Goal: Task Accomplishment & Management: Manage account settings

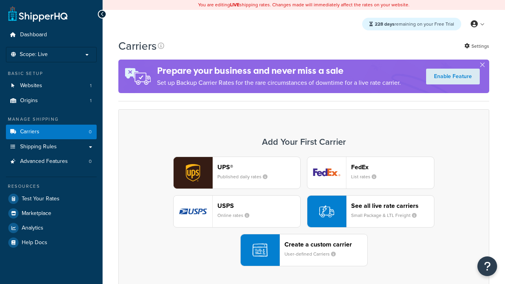
click at [304, 211] on div "UPS® Published daily rates FedEx List rates USPS Online rates See all live rate…" at bounding box center [304, 212] width 354 height 110
click at [392, 167] on header "FedEx" at bounding box center [392, 166] width 83 height 7
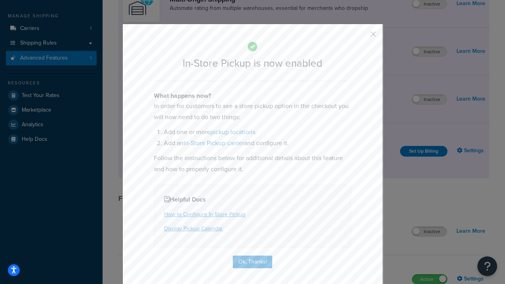
click at [361, 37] on button "button" at bounding box center [361, 37] width 2 height 2
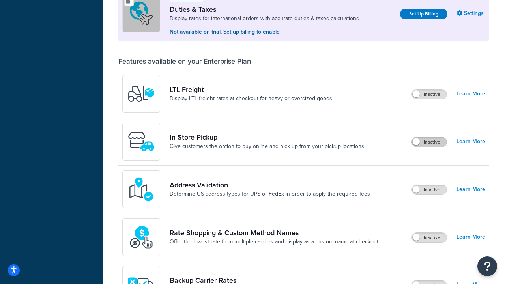
scroll to position [241, 0]
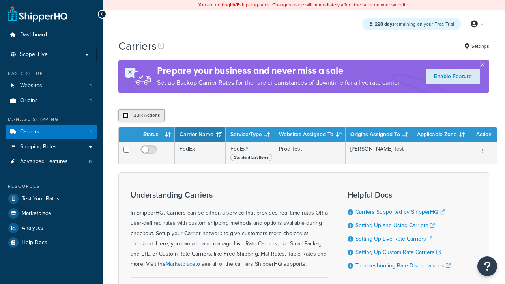
click at [125, 116] on input "checkbox" at bounding box center [126, 115] width 6 height 6
checkbox input "true"
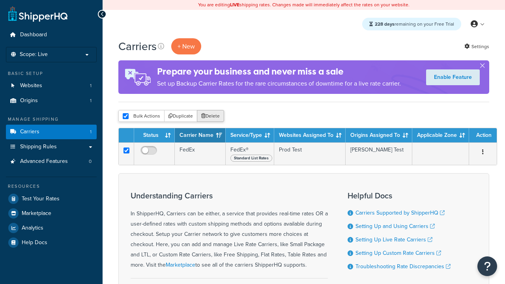
click at [212, 116] on button "Delete" at bounding box center [210, 116] width 27 height 12
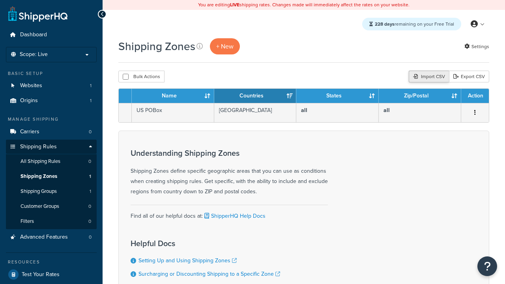
click at [428, 77] on div "Import CSV" at bounding box center [429, 77] width 40 height 12
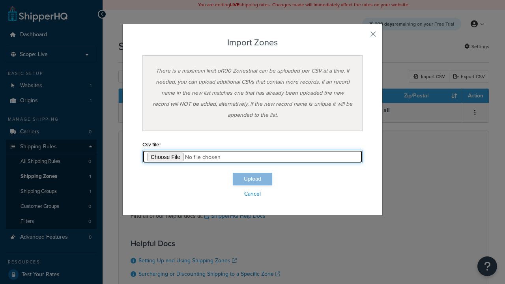
click at [252, 157] on input "file" at bounding box center [252, 156] width 220 height 13
type input "C:\fakepath\importZonesSuccess.csv"
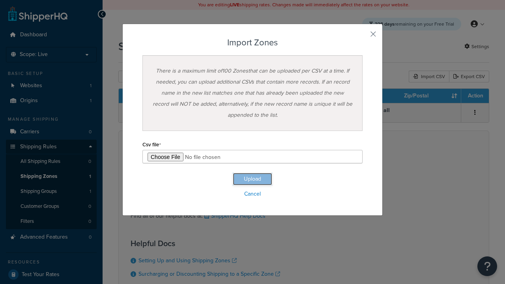
click at [252, 179] on button "Upload" at bounding box center [252, 179] width 39 height 13
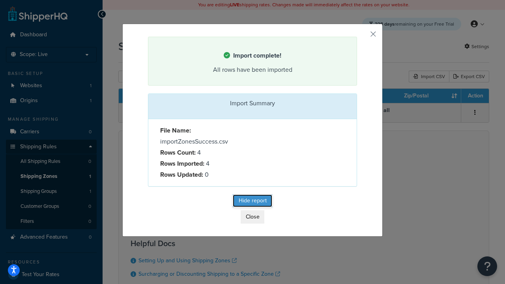
click at [252, 202] on button "Hide report" at bounding box center [252, 200] width 39 height 13
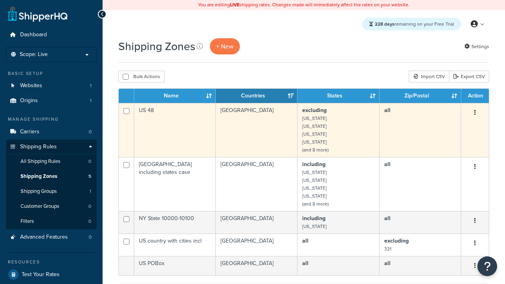
click at [474, 113] on icon "button" at bounding box center [475, 113] width 2 height 6
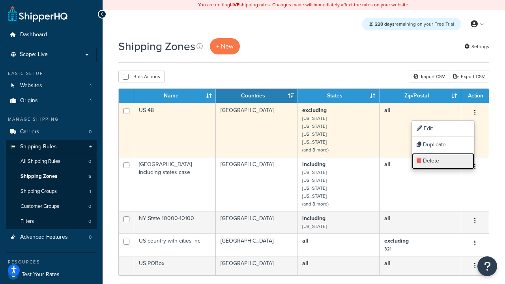
click at [443, 161] on link "Delete" at bounding box center [443, 161] width 62 height 16
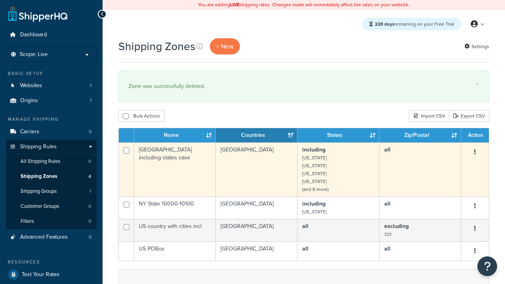
click at [474, 153] on icon "button" at bounding box center [475, 152] width 2 height 6
click at [0, 0] on link "Delete" at bounding box center [0, 0] width 0 height 0
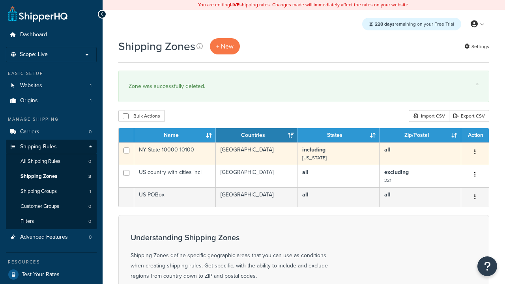
click at [474, 153] on icon "button" at bounding box center [475, 152] width 2 height 6
click at [0, 0] on link "Delete" at bounding box center [0, 0] width 0 height 0
